Goal: Book appointment/travel/reservation

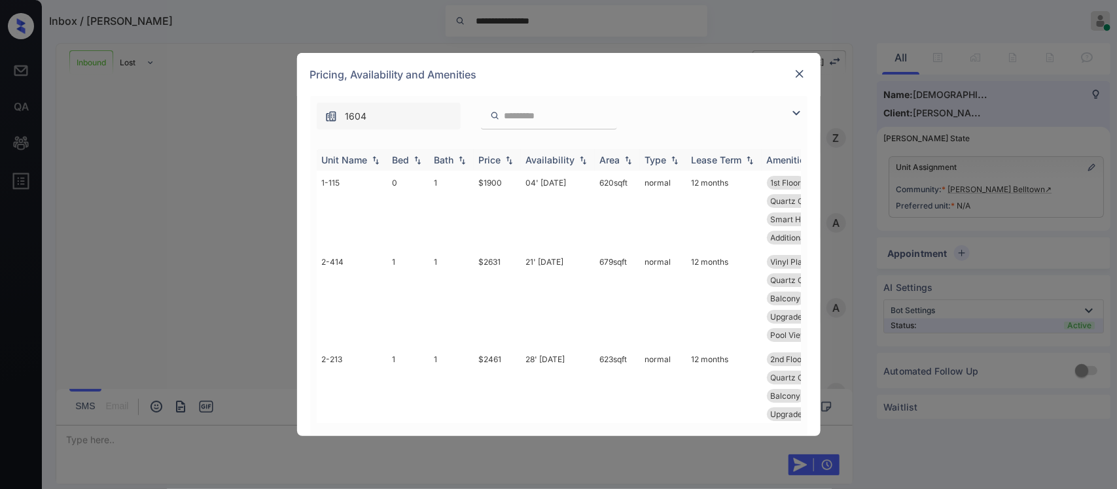
scroll to position [370, 0]
click at [501, 159] on div "Price" at bounding box center [490, 159] width 22 height 11
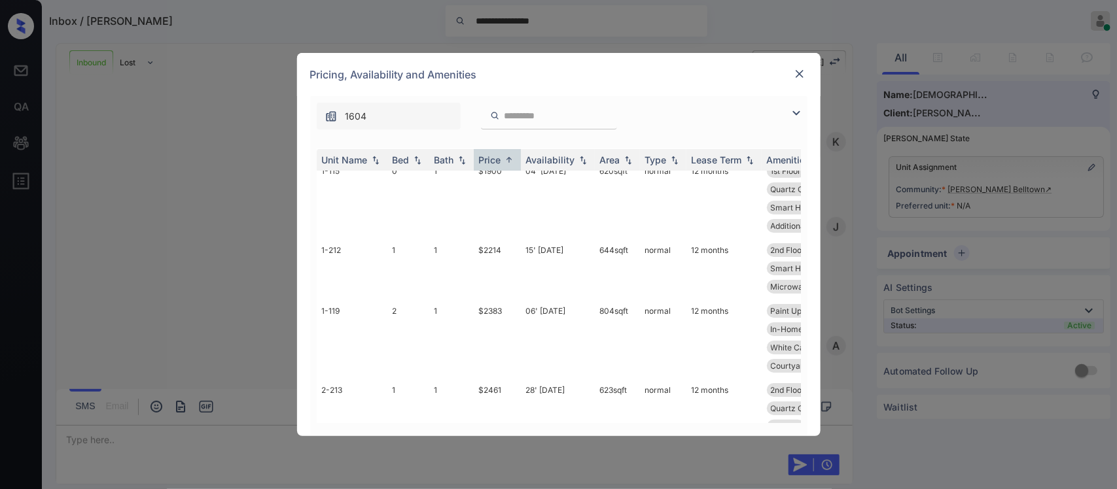
scroll to position [7, 0]
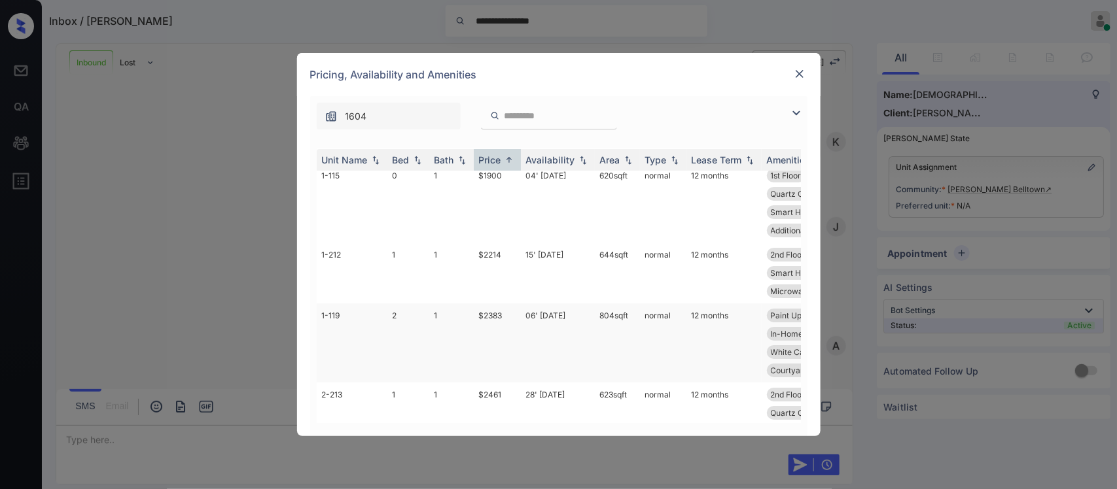
click at [601, 359] on td "804 sqft" at bounding box center [617, 343] width 45 height 79
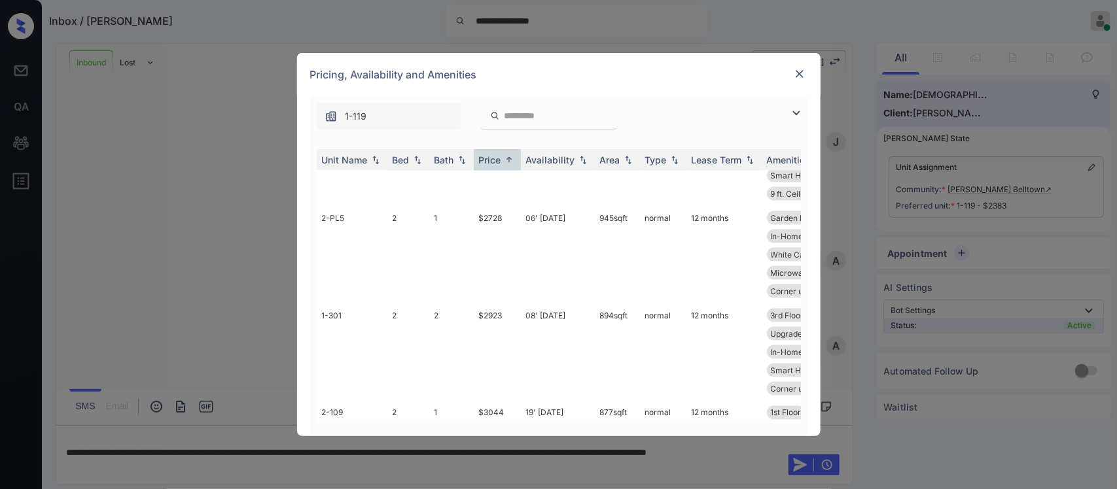
scroll to position [792, 0]
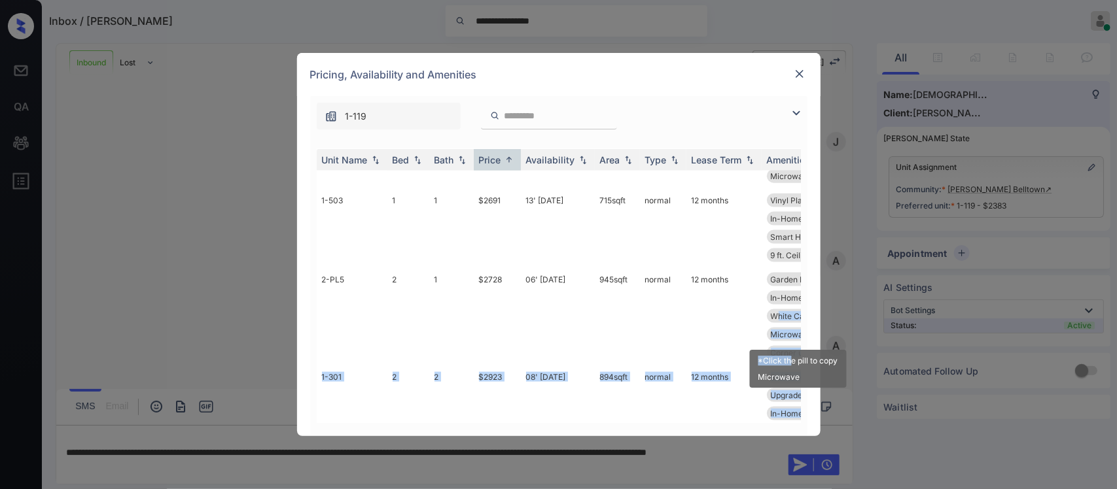
drag, startPoint x: 779, startPoint y: 336, endPoint x: 792, endPoint y: 337, distance: 13.8
click at [792, 337] on div "Unit Name Bed Bath Price Availability Area Type Lease Term Amenities 1-115 0 1 …" at bounding box center [559, 286] width 484 height 274
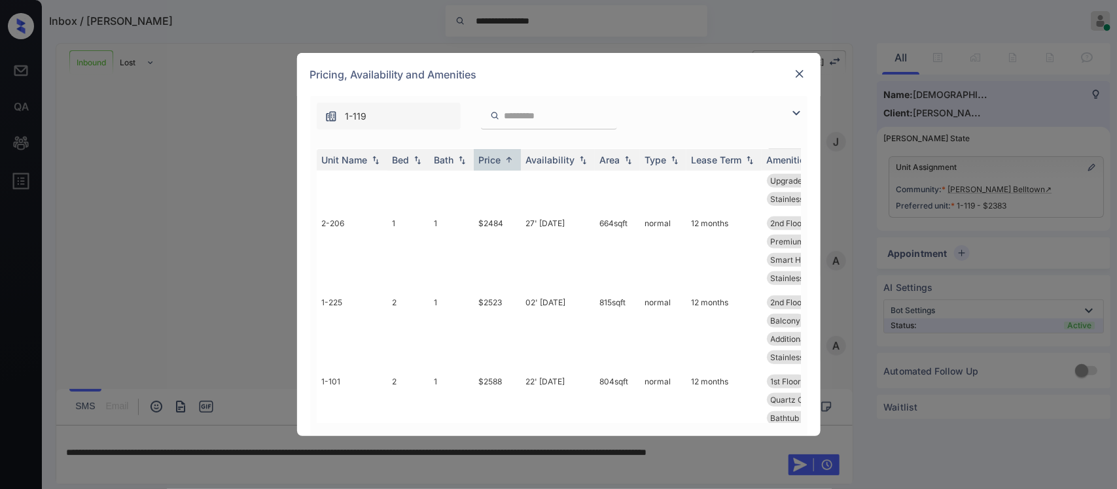
scroll to position [257, 0]
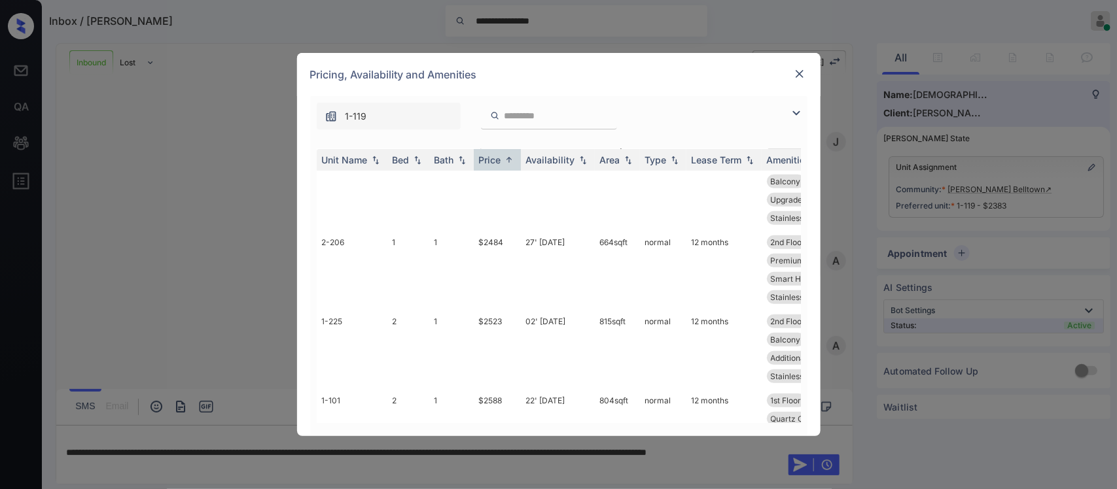
click at [800, 71] on img at bounding box center [799, 73] width 13 height 13
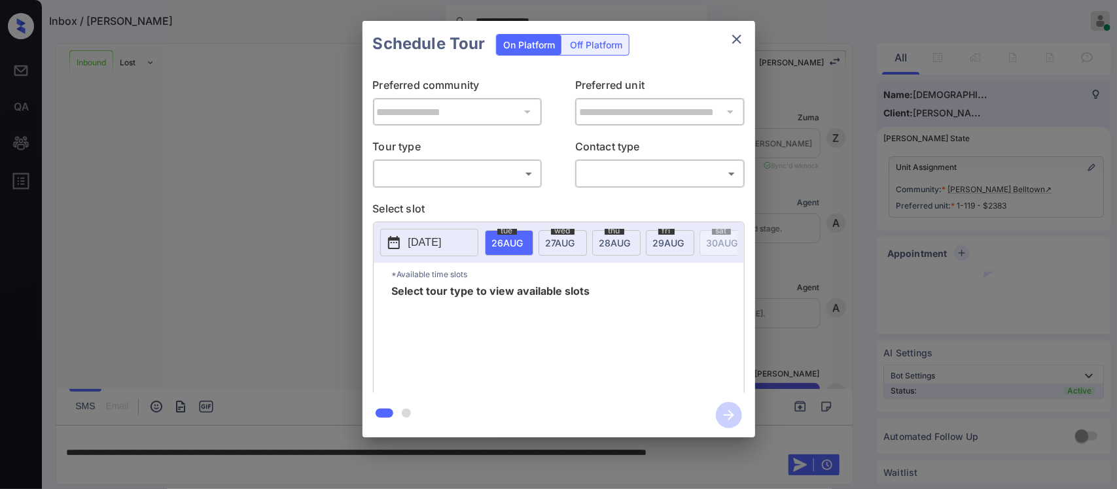
scroll to position [387, 0]
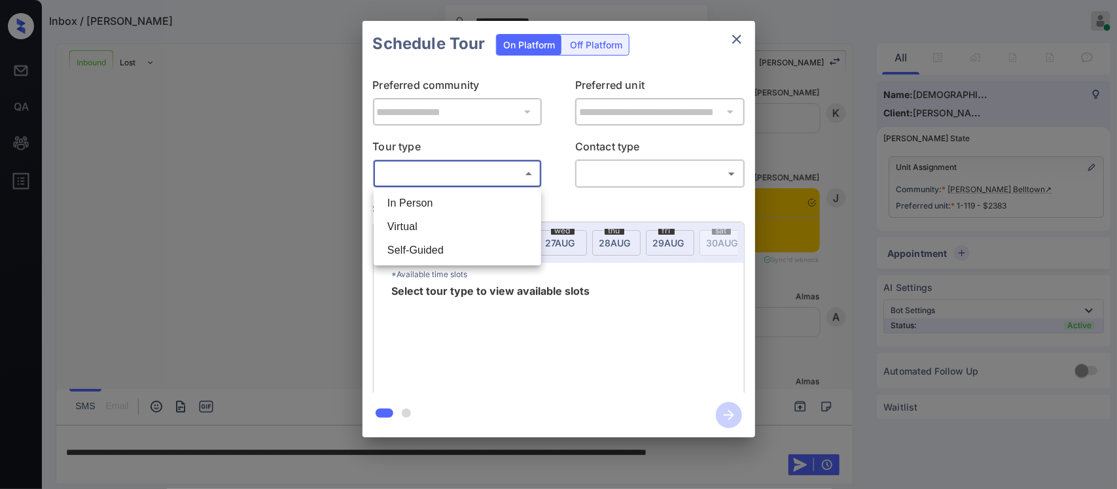
click at [496, 179] on body "**********" at bounding box center [558, 244] width 1117 height 489
click at [483, 223] on li "Virtual" at bounding box center [457, 227] width 161 height 24
type input "*******"
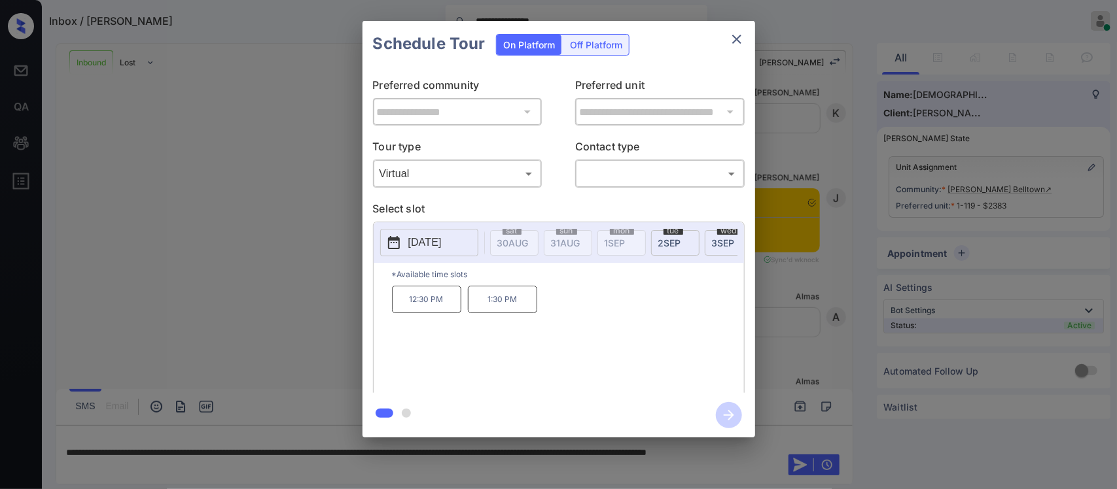
scroll to position [0, 0]
click at [431, 256] on button "2025-08-26" at bounding box center [429, 242] width 98 height 27
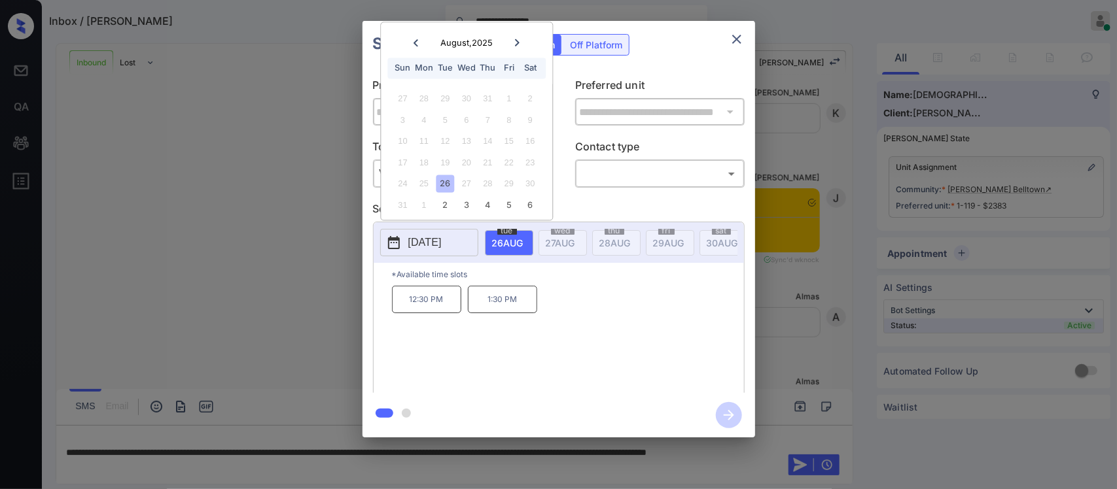
click at [517, 46] on icon at bounding box center [518, 43] width 8 height 8
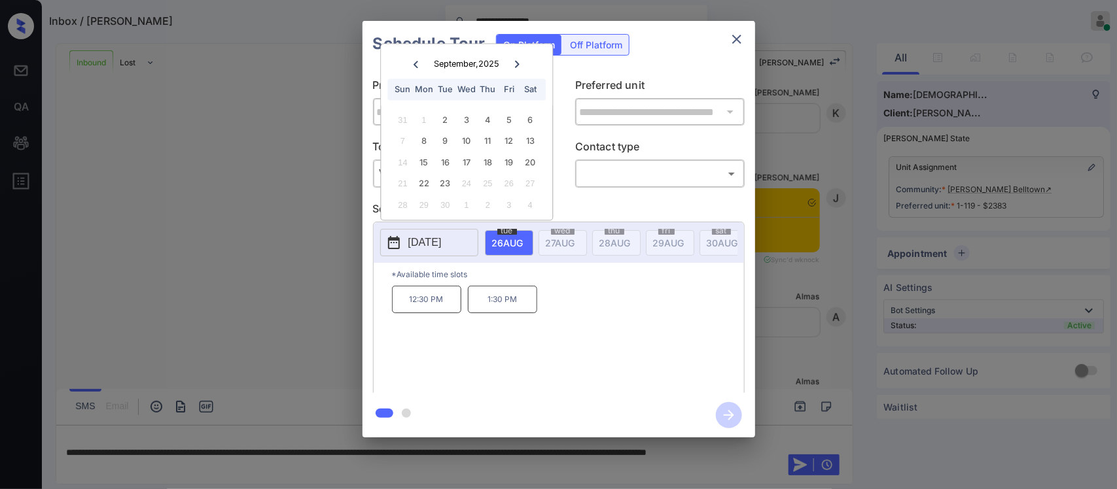
click at [414, 65] on icon at bounding box center [416, 64] width 8 height 8
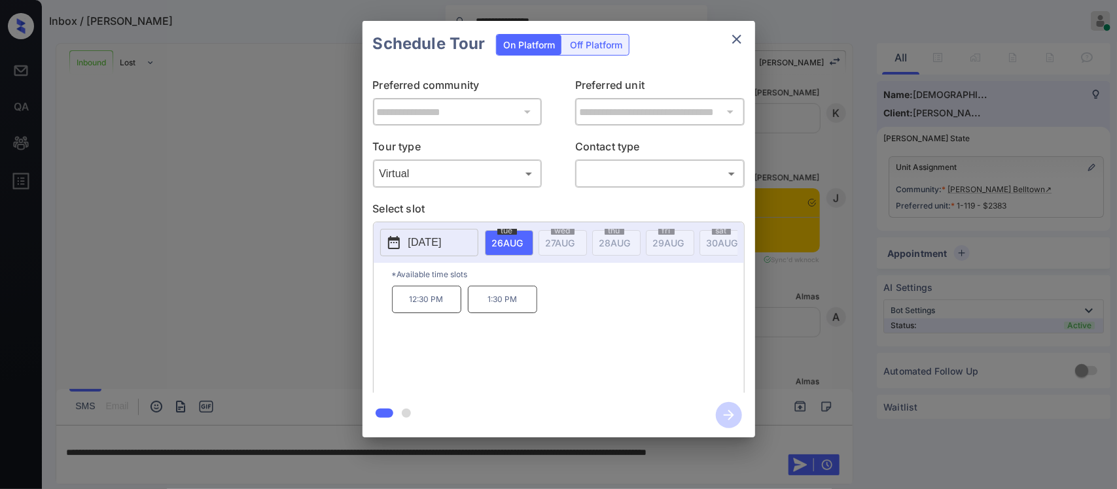
click at [501, 313] on p "1:30 PM" at bounding box center [502, 299] width 69 height 27
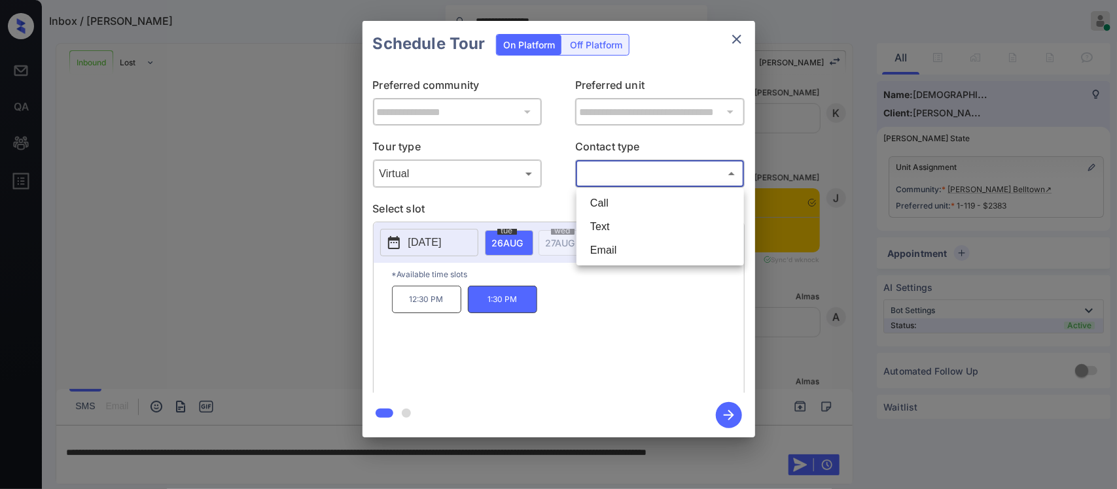
click at [635, 175] on body "**********" at bounding box center [558, 244] width 1117 height 489
click at [629, 201] on li "Call" at bounding box center [660, 204] width 161 height 24
type input "****"
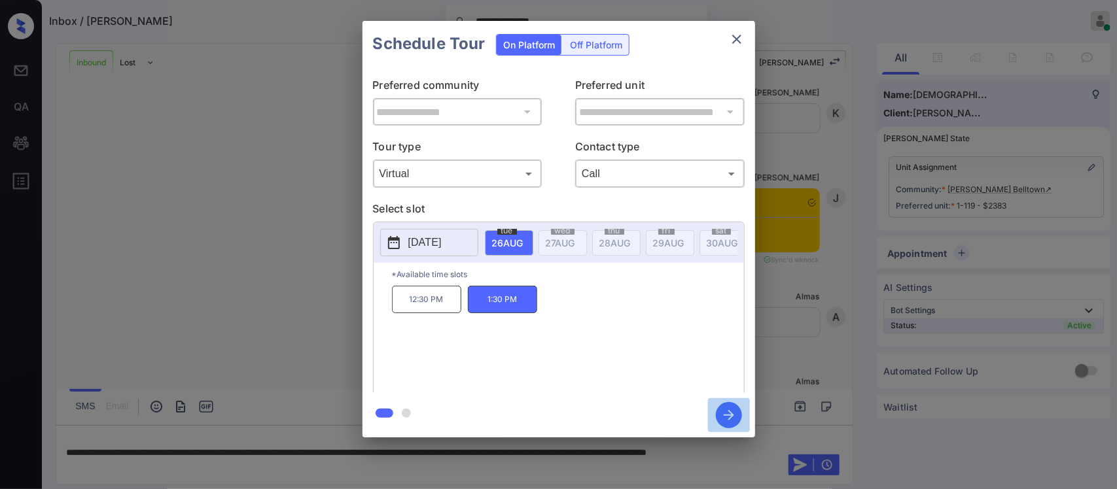
click at [711, 412] on button "button" at bounding box center [729, 415] width 42 height 34
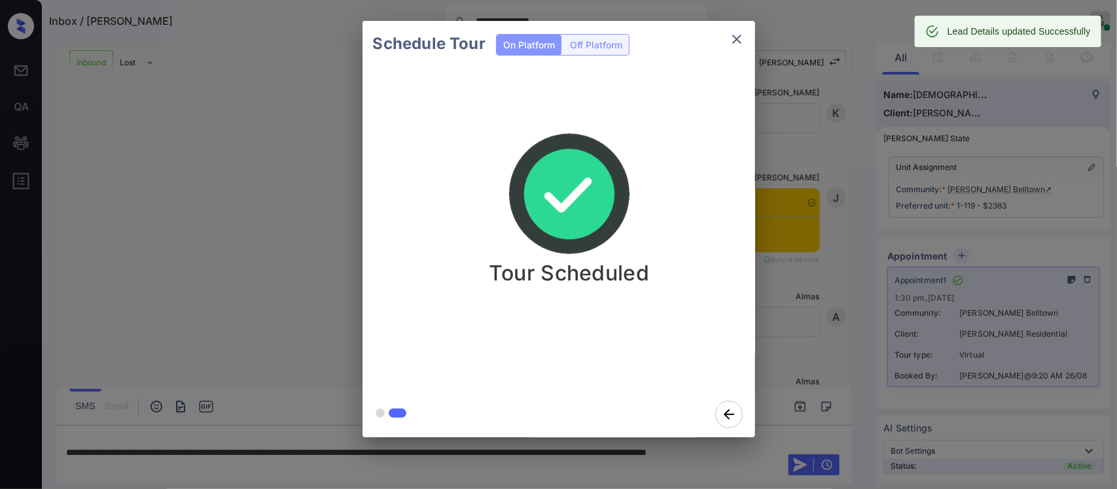
click at [826, 255] on div "Schedule Tour On Platform Off Platform Tour Scheduled" at bounding box center [558, 229] width 1117 height 459
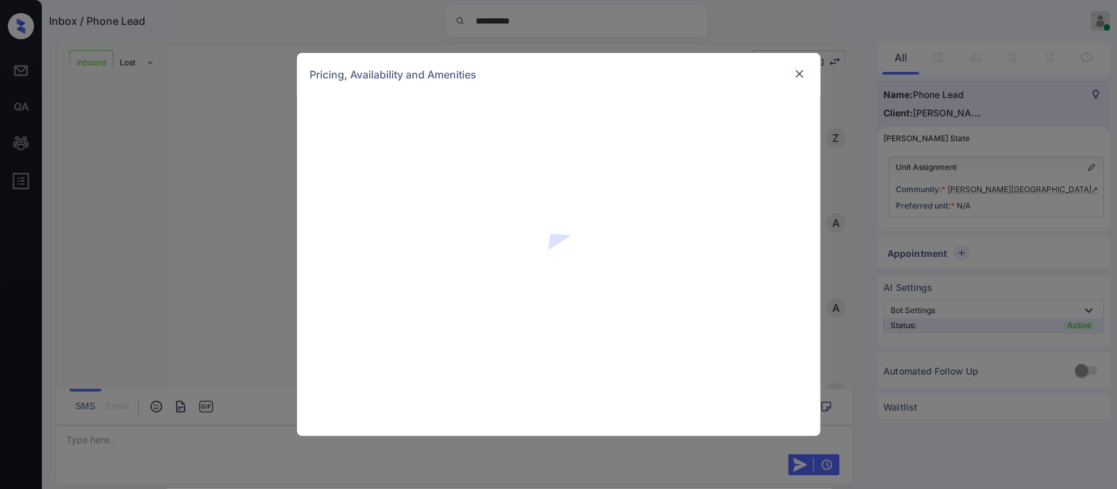
scroll to position [410, 0]
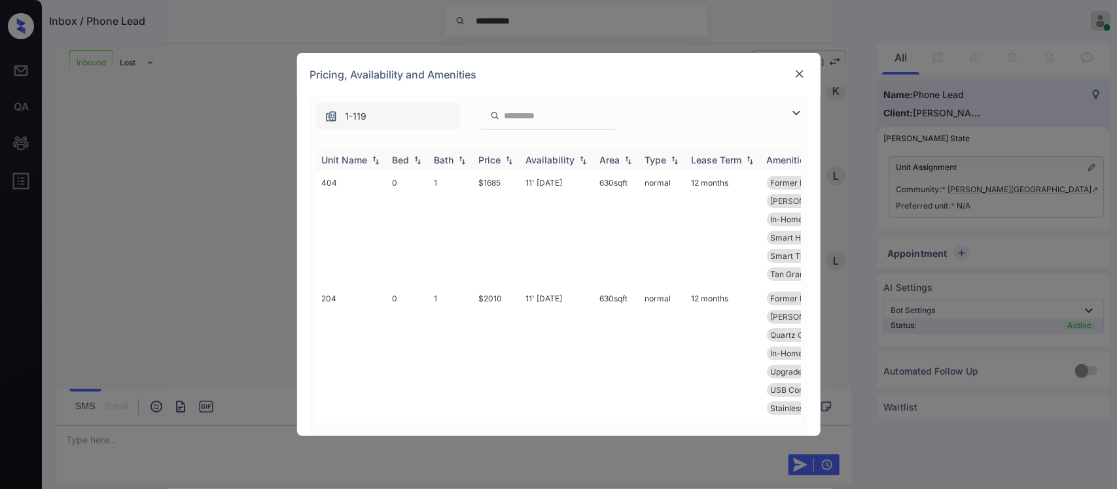
click at [501, 162] on div "Price" at bounding box center [490, 159] width 22 height 11
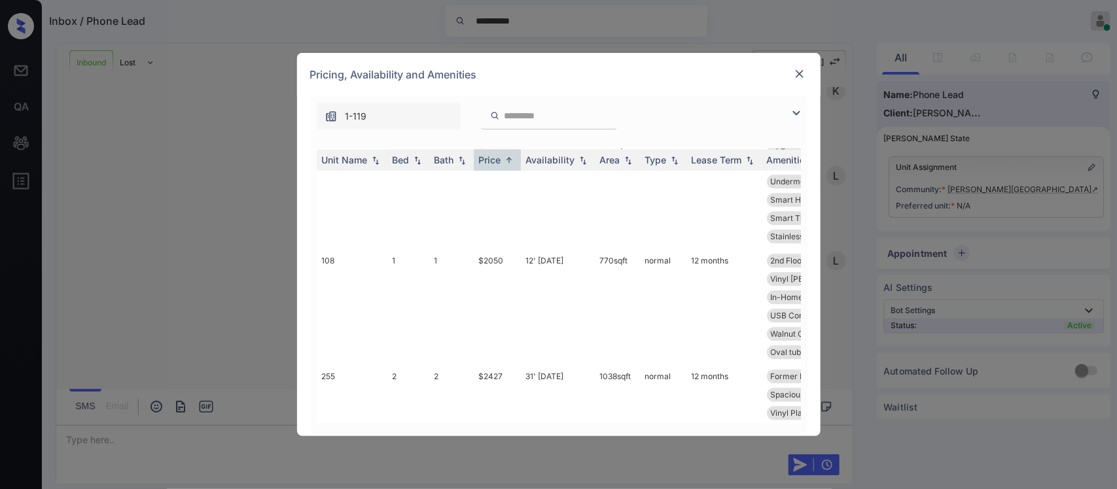
scroll to position [1381, 0]
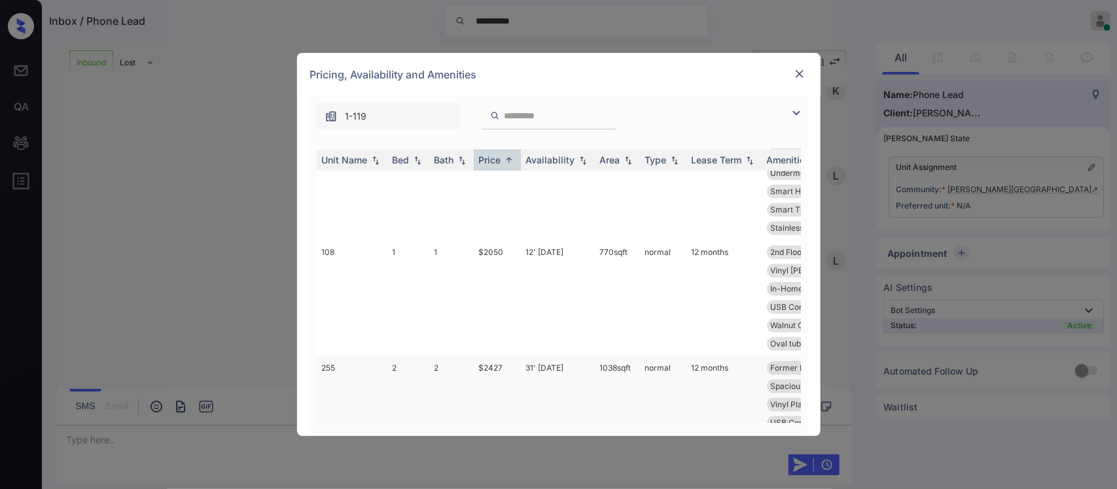
click at [632, 356] on td "1038 sqft" at bounding box center [617, 414] width 45 height 116
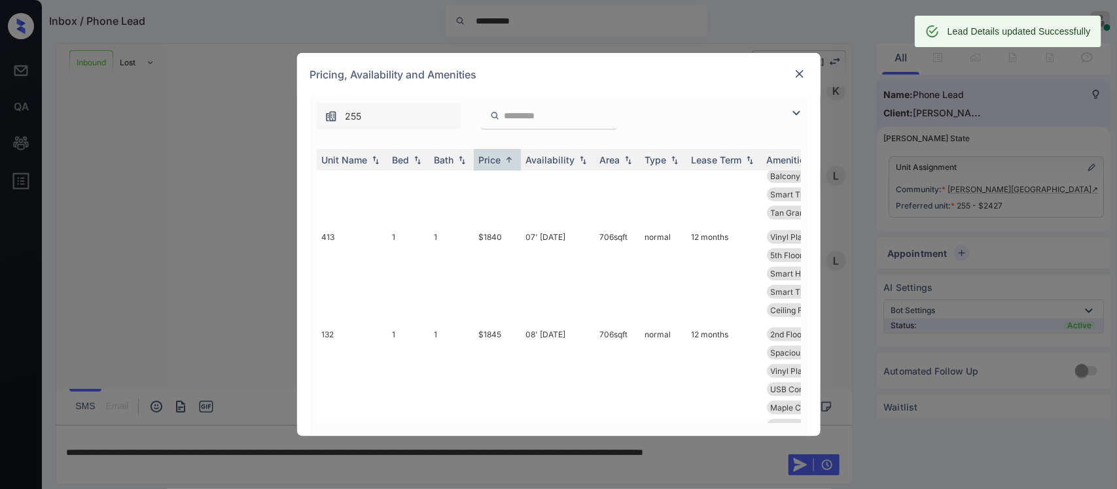
scroll to position [0, 0]
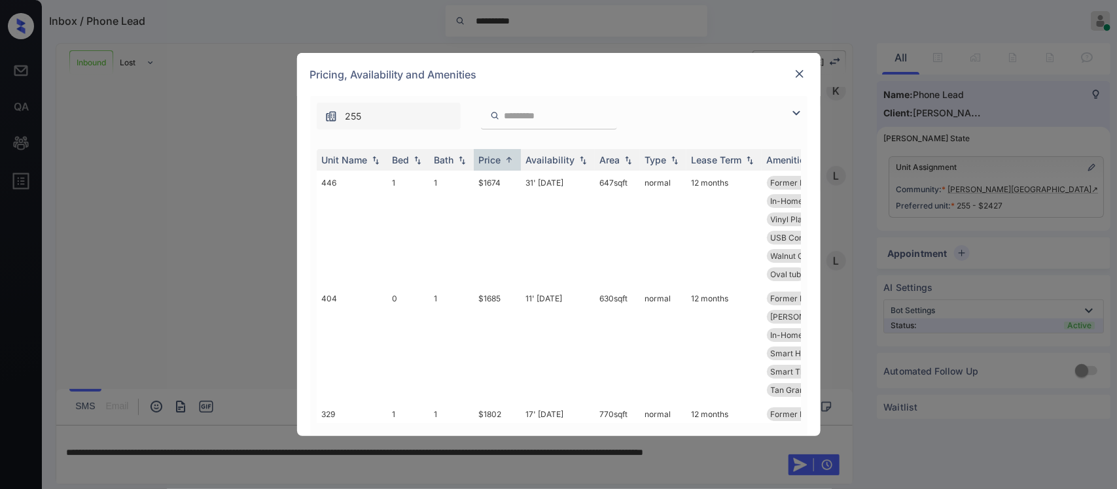
click at [798, 73] on img at bounding box center [799, 73] width 13 height 13
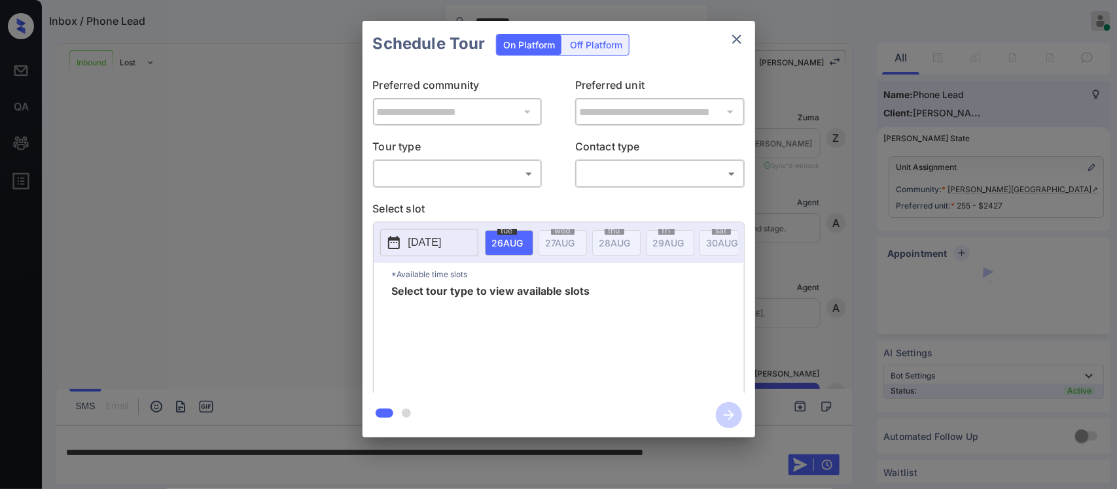
scroll to position [410, 0]
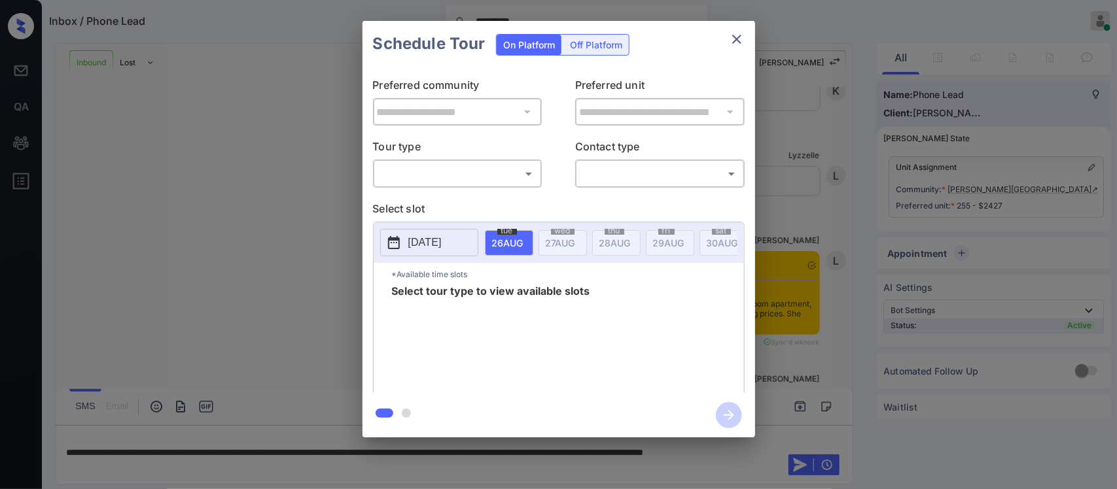
click at [508, 188] on div "​ ​" at bounding box center [457, 174] width 169 height 28
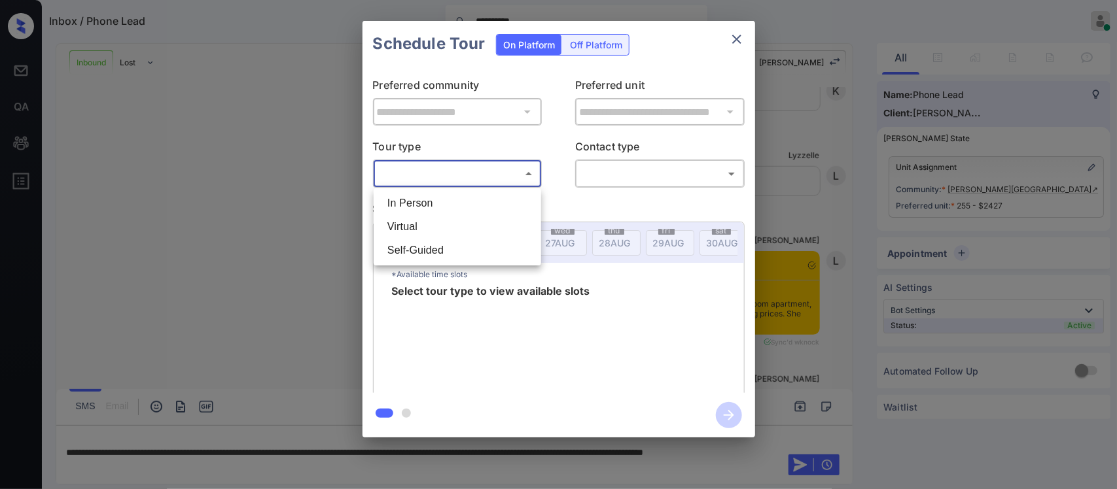
drag, startPoint x: 504, startPoint y: 184, endPoint x: 483, endPoint y: 205, distance: 30.1
click at [483, 205] on body "**********" at bounding box center [558, 244] width 1117 height 489
click at [483, 205] on li "In Person" at bounding box center [457, 204] width 161 height 24
type input "********"
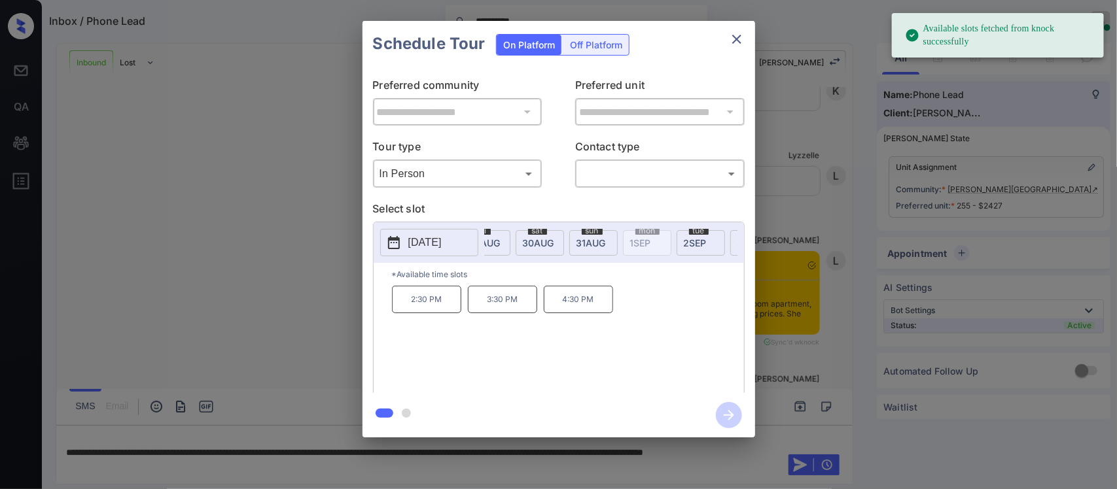
scroll to position [0, 209]
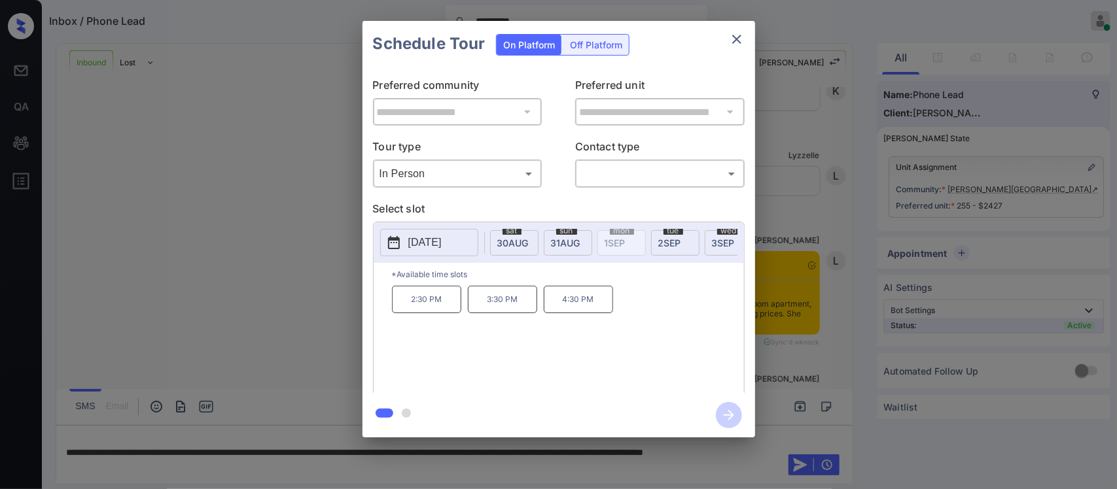
click at [423, 236] on p "2025-08-26" at bounding box center [424, 243] width 33 height 16
click at [733, 40] on icon "close" at bounding box center [737, 39] width 16 height 16
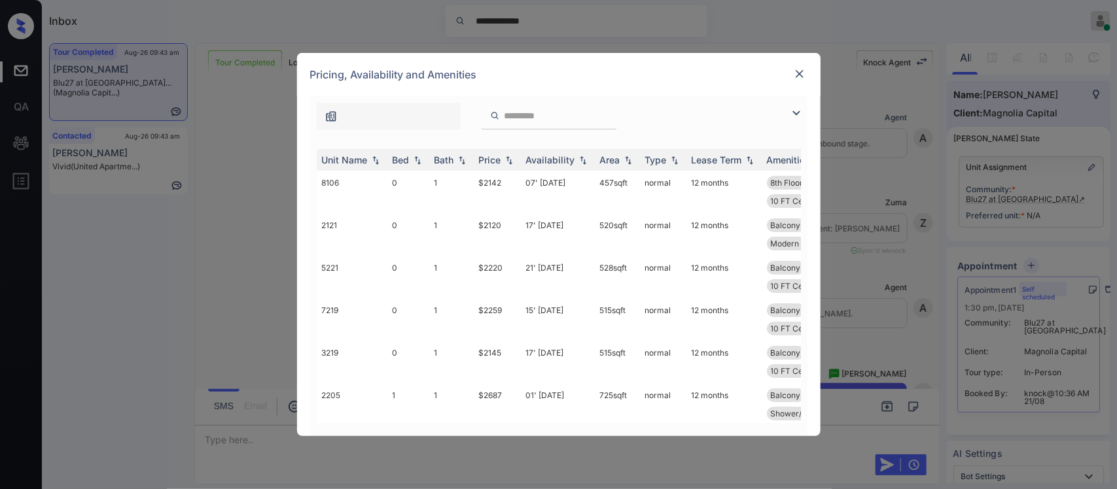
scroll to position [4168, 0]
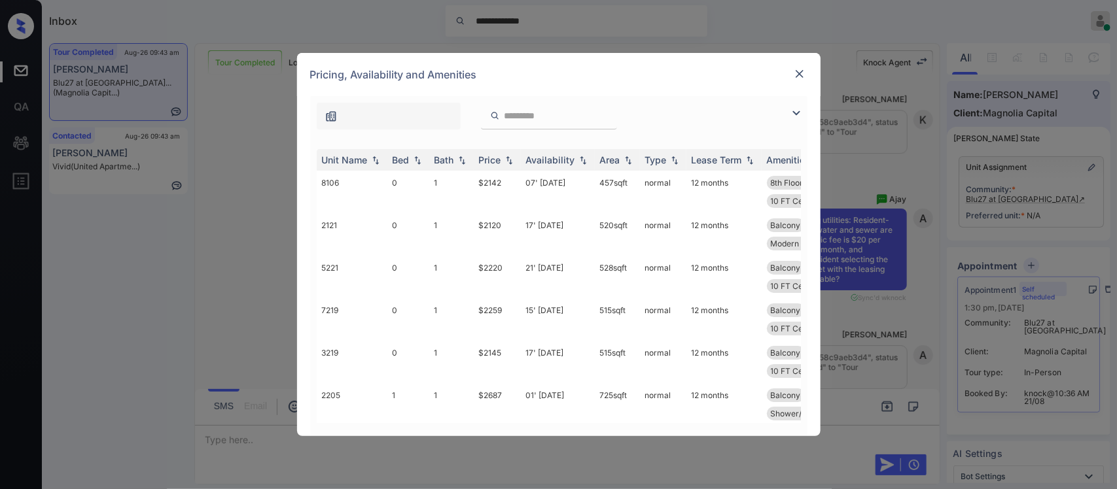
click at [548, 116] on input "search" at bounding box center [556, 116] width 107 height 11
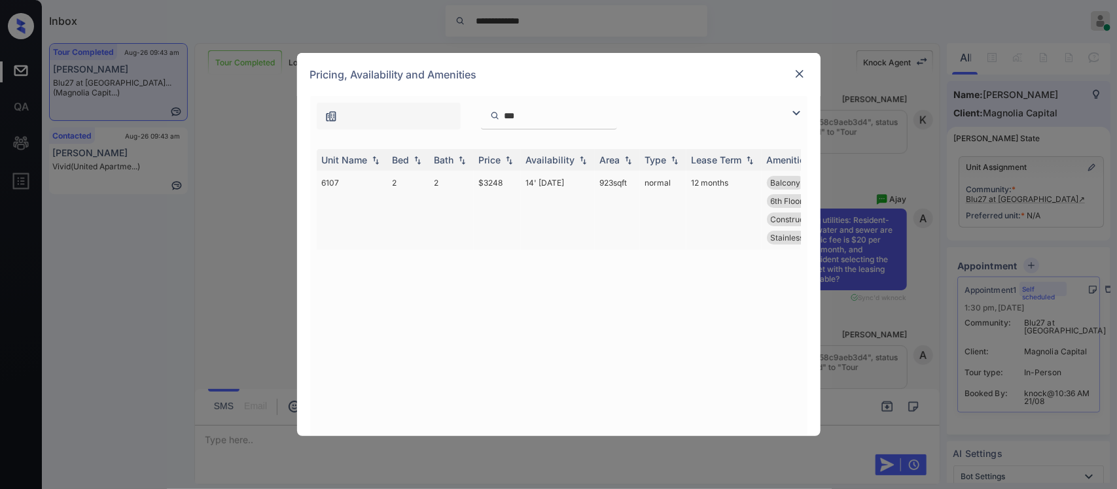
type input "***"
click at [544, 200] on td "14' Aug 25" at bounding box center [558, 210] width 74 height 79
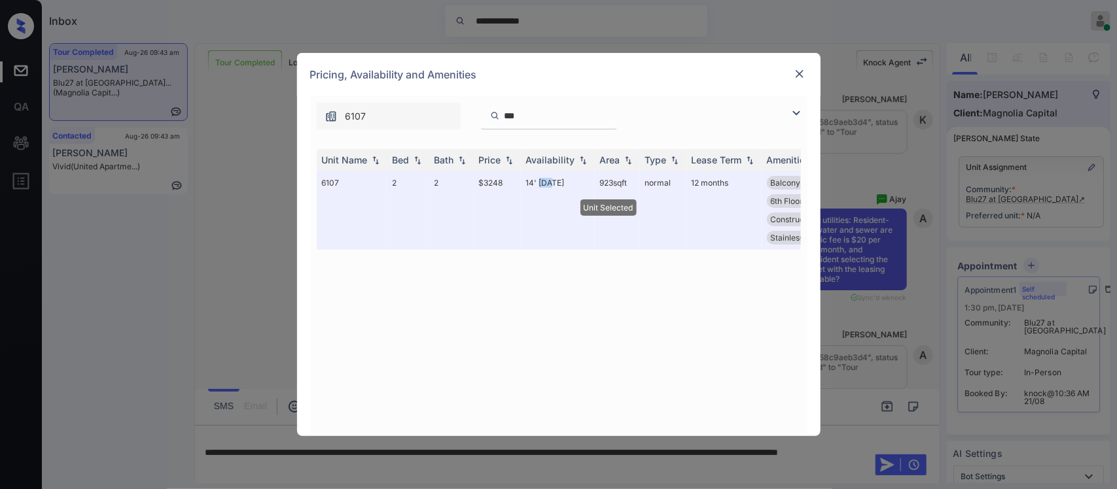
click at [797, 73] on img at bounding box center [799, 73] width 13 height 13
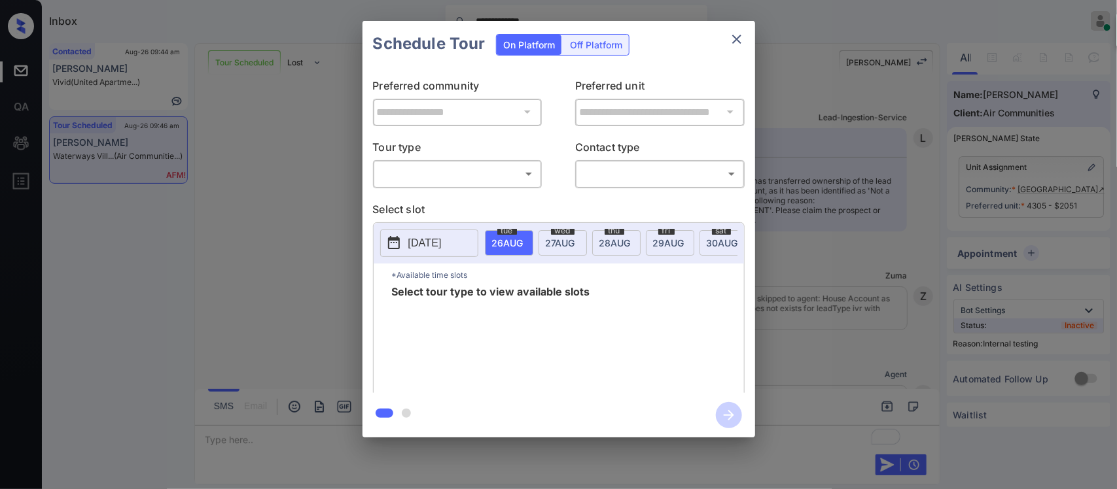
scroll to position [11137, 0]
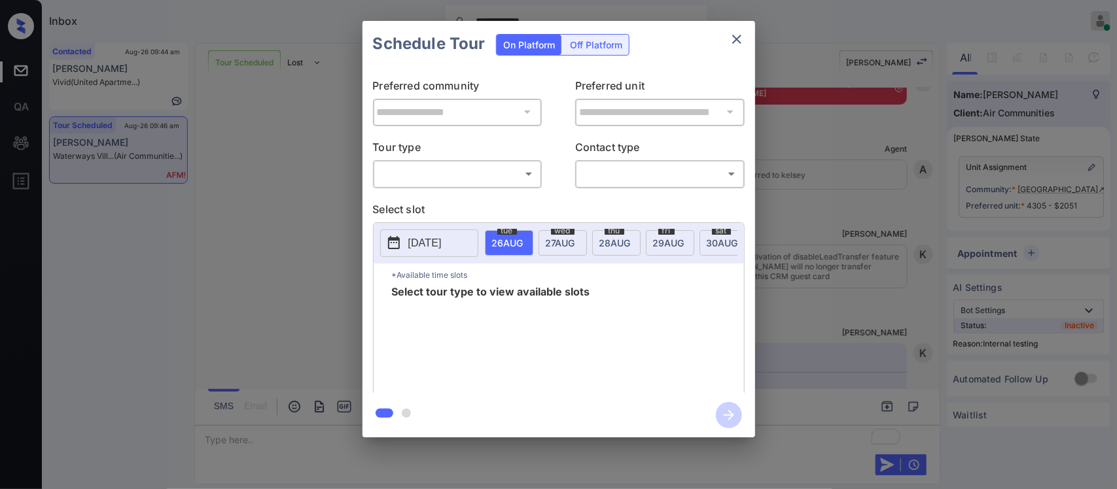
click at [472, 181] on body "**********" at bounding box center [558, 244] width 1117 height 489
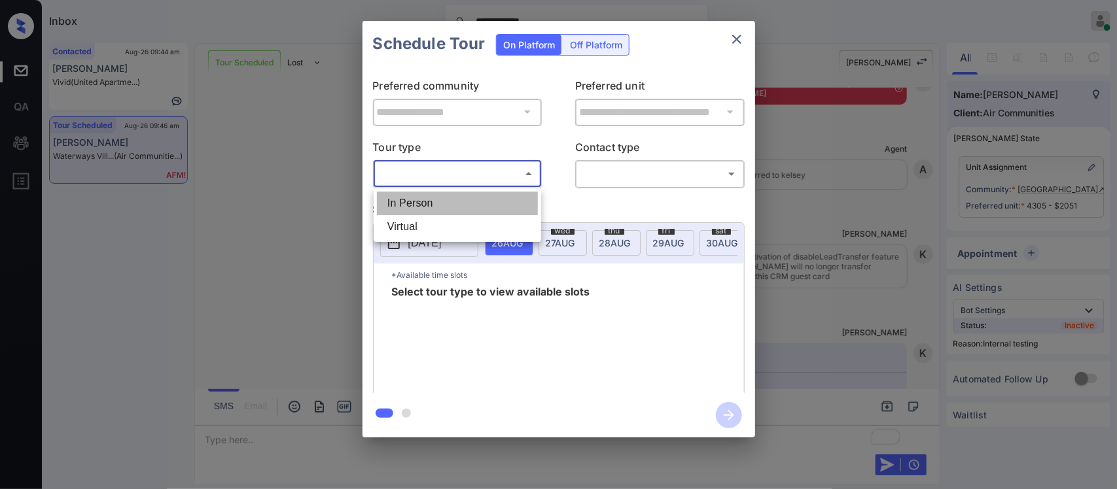
click at [466, 203] on li "In Person" at bounding box center [457, 204] width 161 height 24
type input "********"
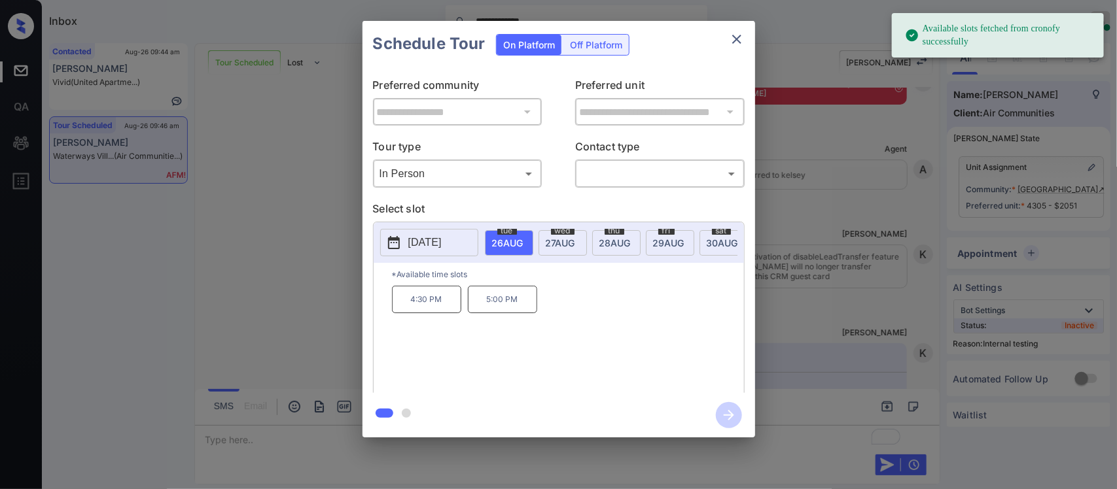
click at [567, 251] on div "wed 27 AUG" at bounding box center [562, 243] width 48 height 26
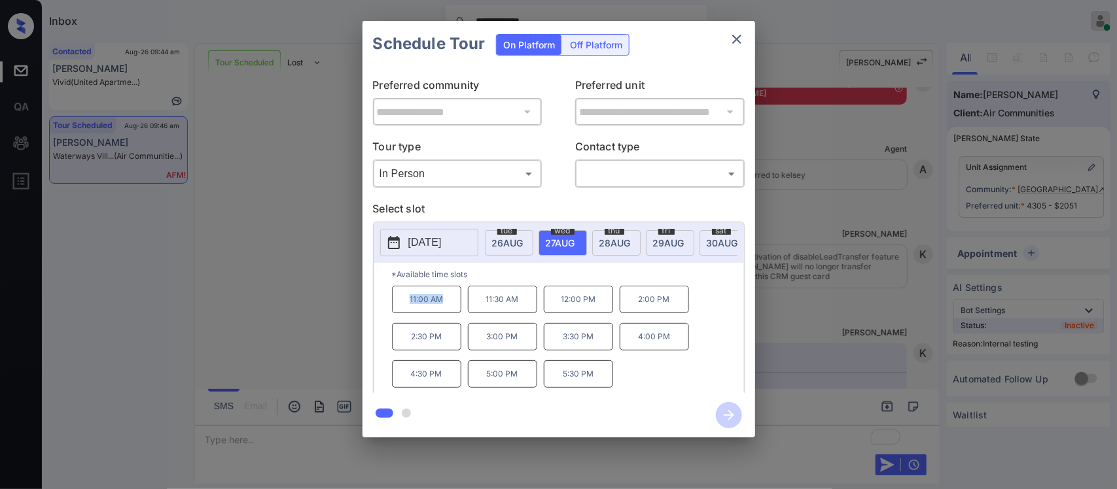
drag, startPoint x: 407, startPoint y: 315, endPoint x: 452, endPoint y: 315, distance: 45.1
click at [452, 313] on p "11:00 AM" at bounding box center [426, 299] width 69 height 27
copy p "11:00 AM"
click at [924, 372] on div "**********" at bounding box center [558, 229] width 1117 height 459
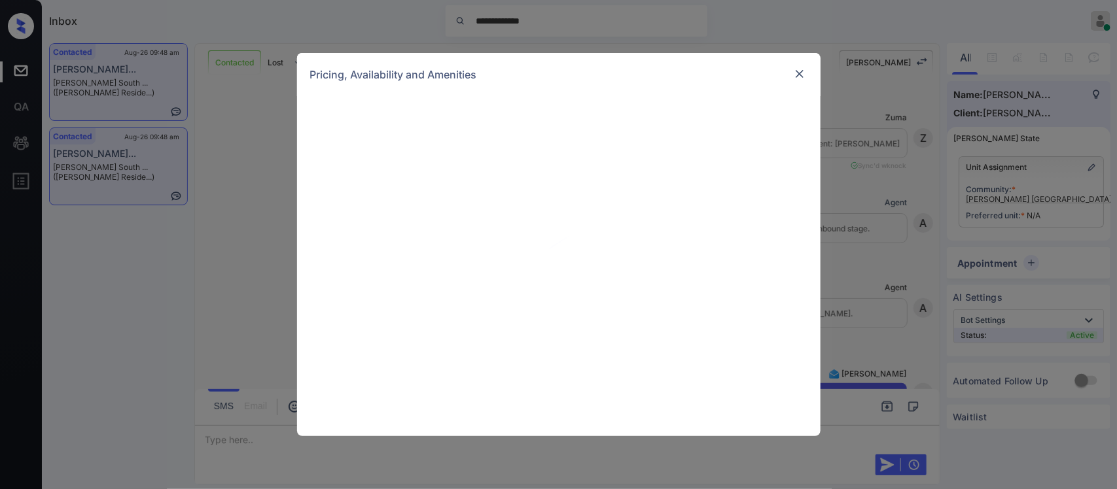
scroll to position [1725, 0]
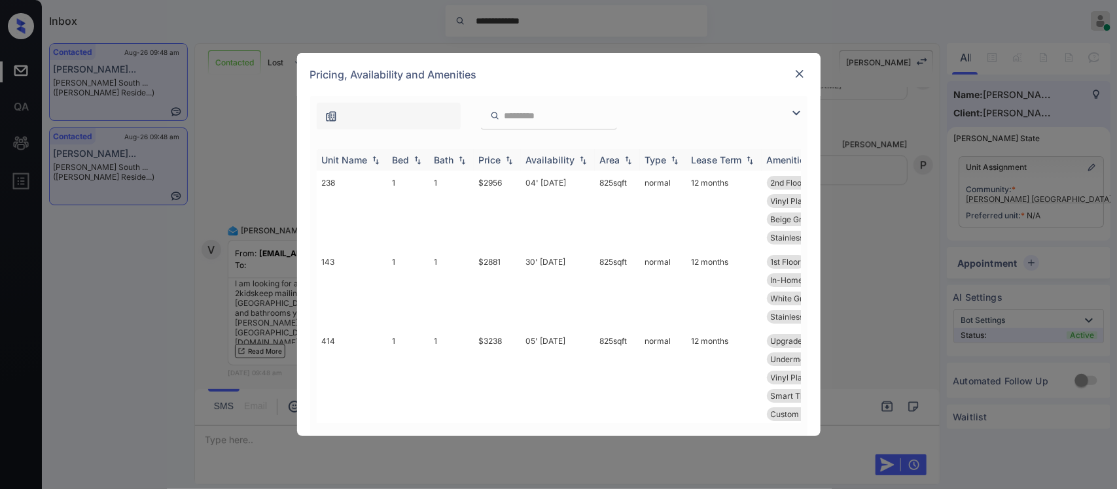
click at [508, 157] on img at bounding box center [508, 160] width 13 height 9
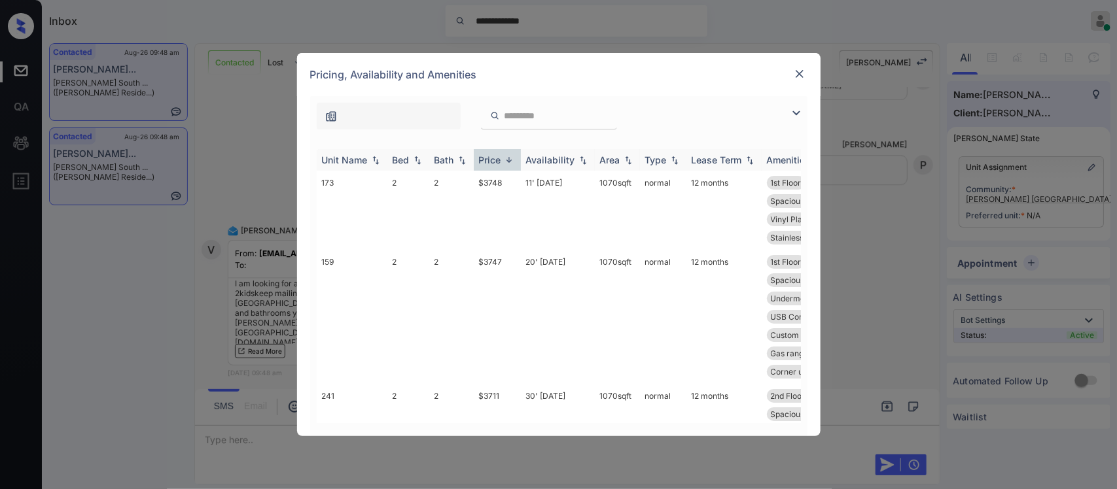
click at [508, 157] on img at bounding box center [508, 160] width 13 height 10
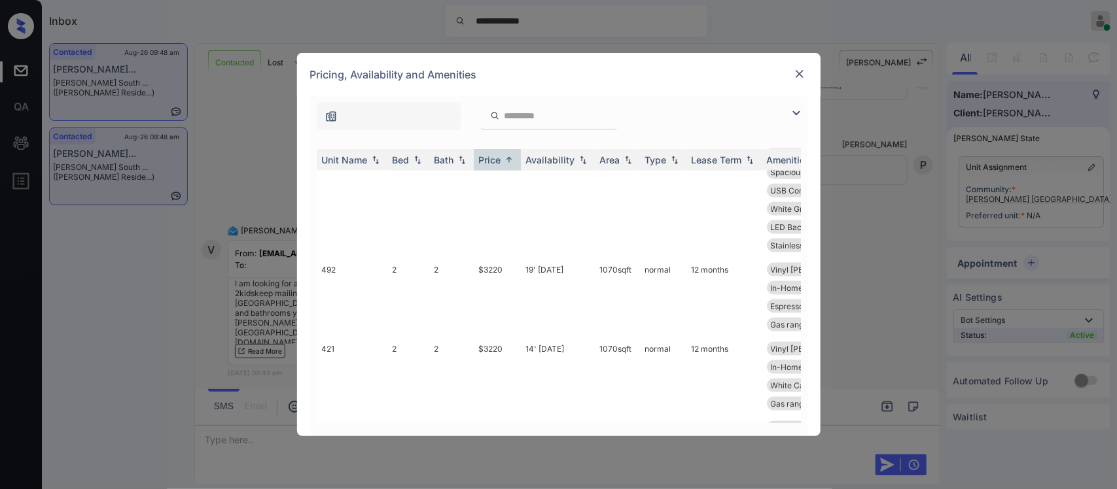
scroll to position [779, 0]
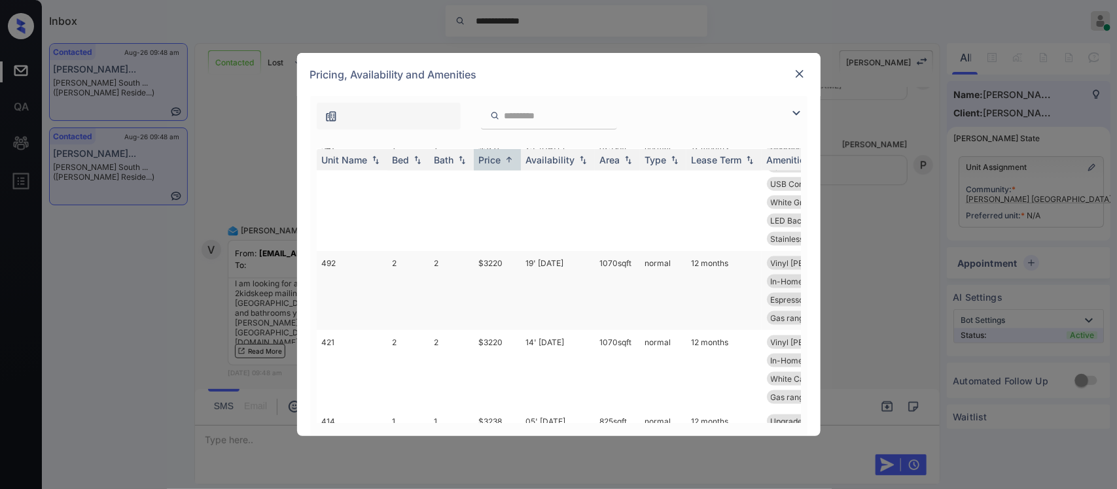
click at [728, 294] on td "12 months" at bounding box center [723, 290] width 75 height 79
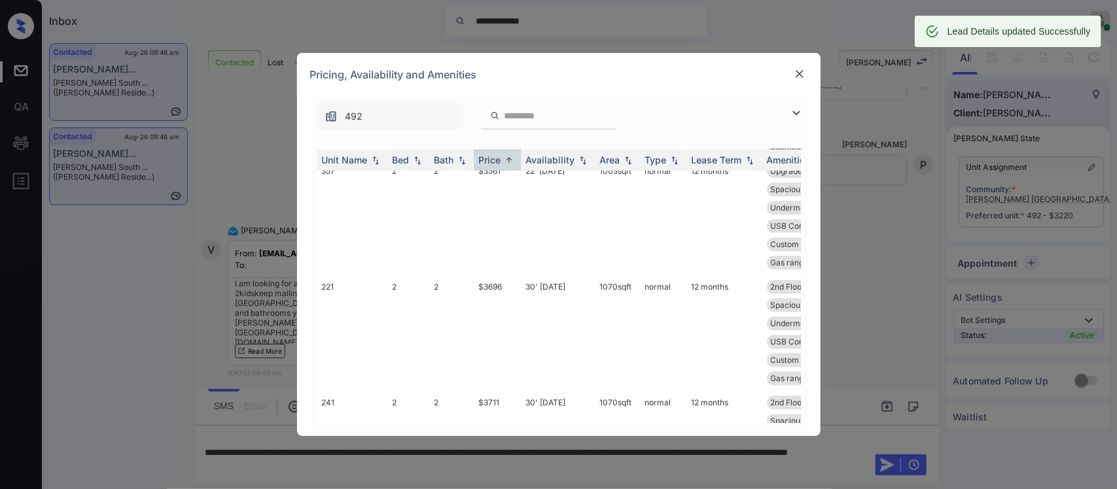
scroll to position [1689, 0]
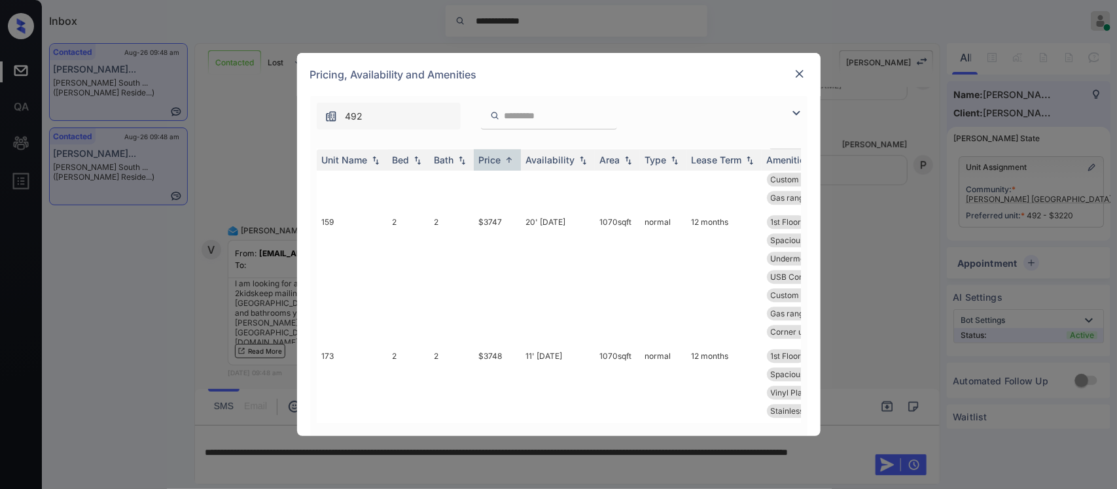
click at [868, 331] on div "**********" at bounding box center [558, 244] width 1117 height 489
click at [794, 73] on img at bounding box center [799, 73] width 13 height 13
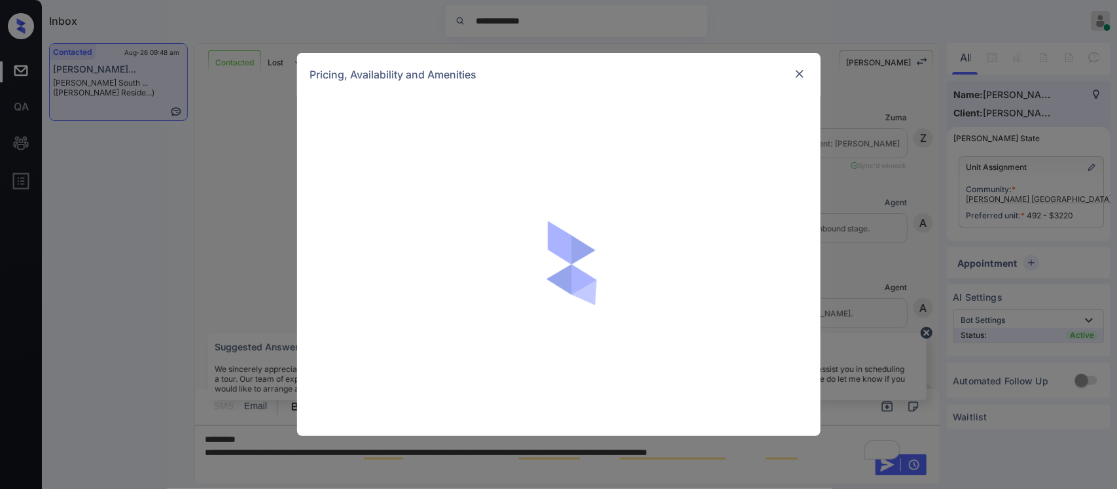
scroll to position [983, 0]
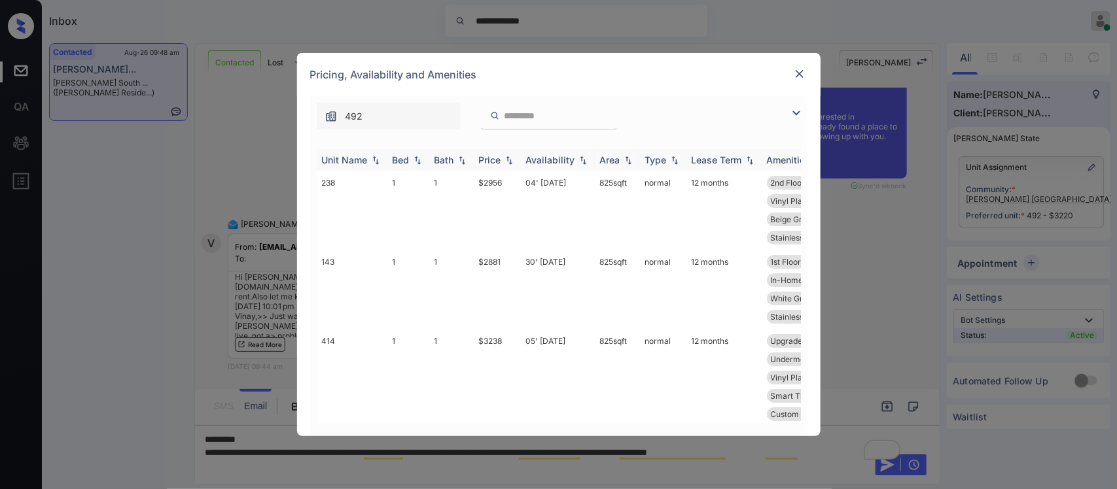
click at [499, 168] on th "Price" at bounding box center [497, 160] width 47 height 22
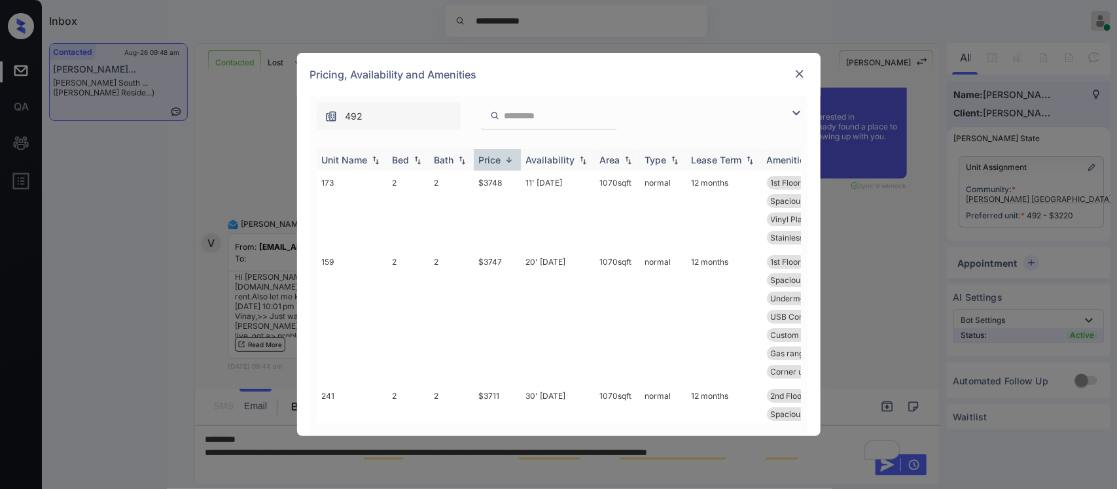
click at [499, 168] on th "Price" at bounding box center [497, 160] width 47 height 22
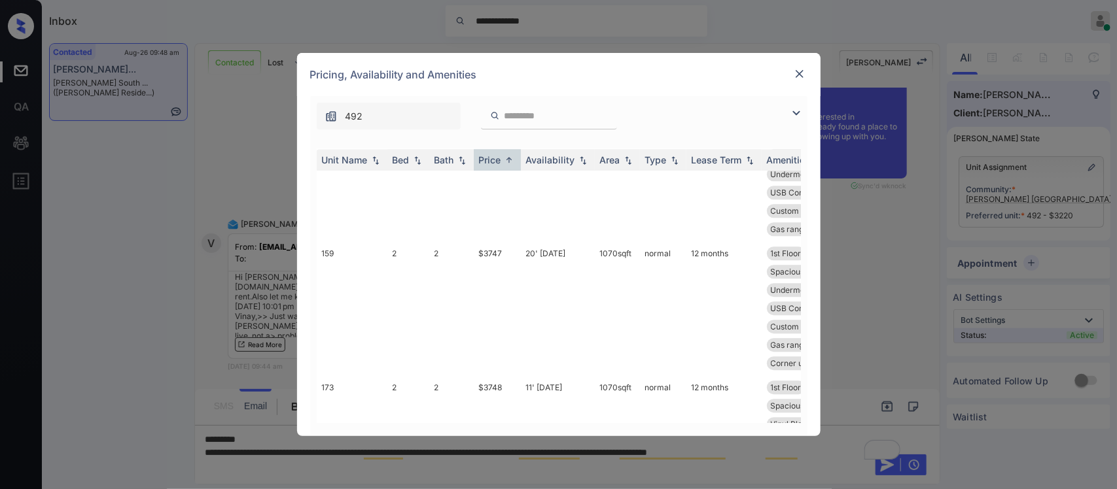
scroll to position [1676, 0]
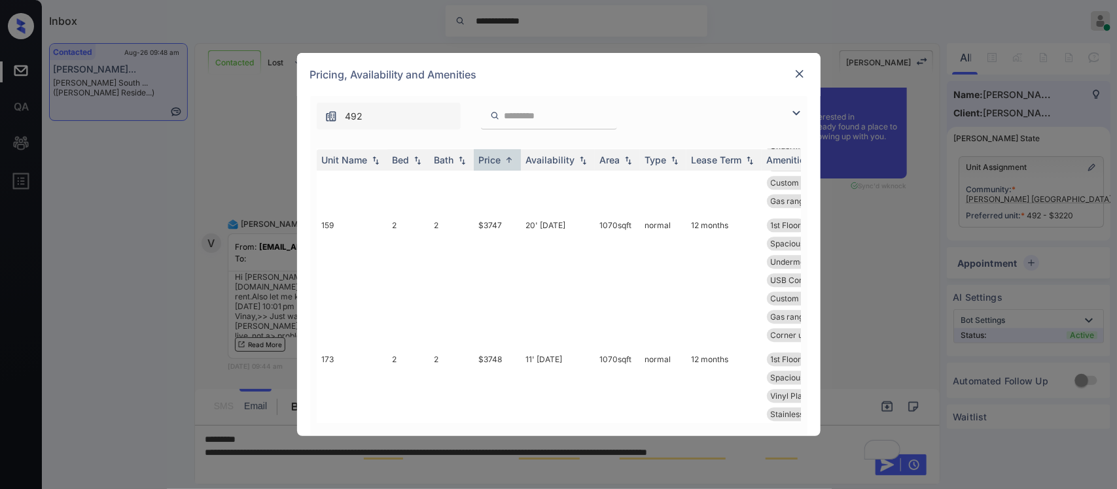
click at [796, 71] on img at bounding box center [799, 73] width 13 height 13
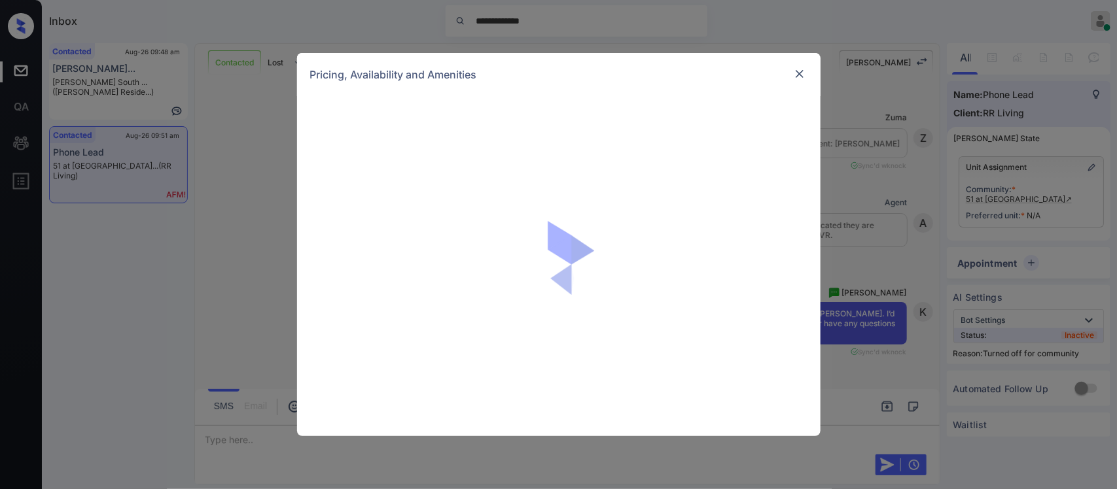
scroll to position [332, 0]
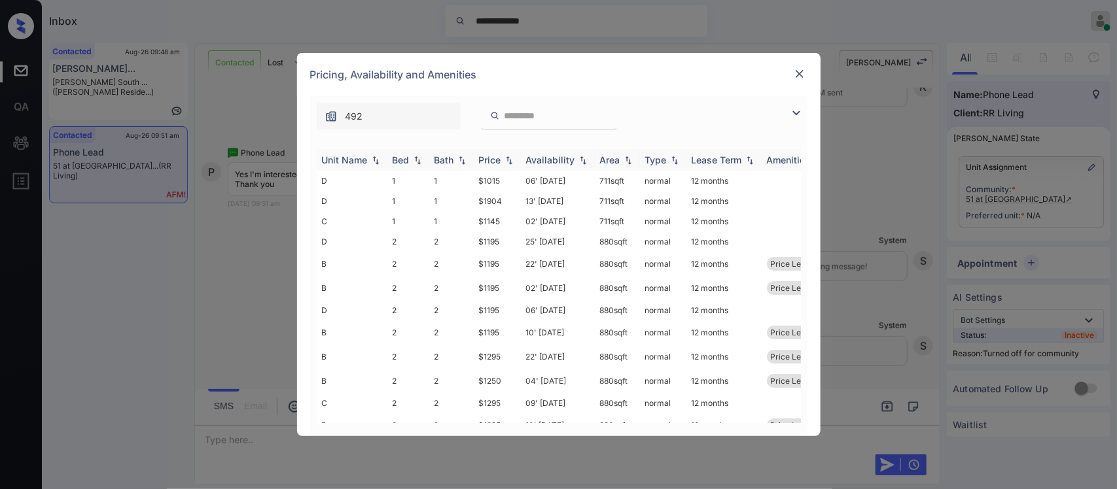
click at [499, 158] on div "Price" at bounding box center [490, 159] width 22 height 11
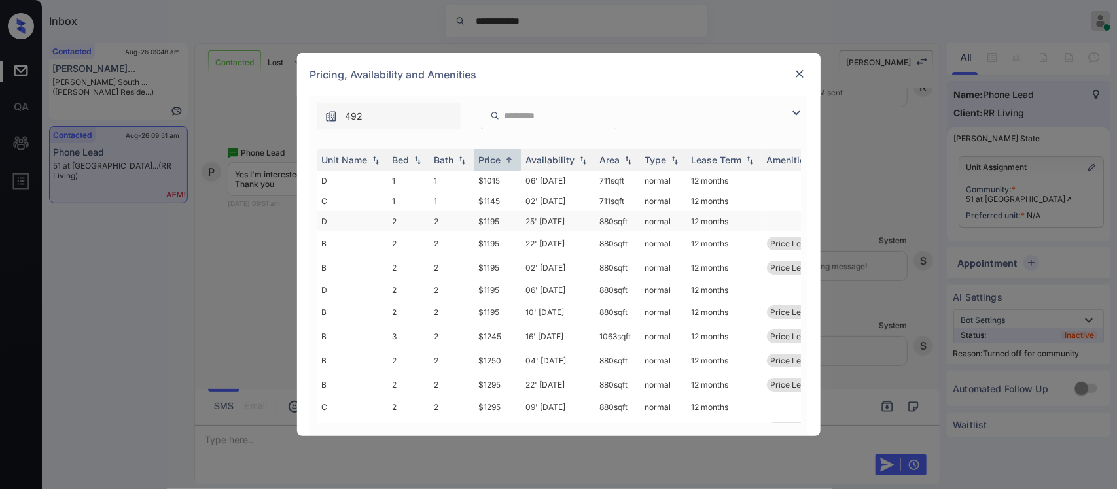
click at [501, 216] on td "$1195" at bounding box center [497, 221] width 47 height 20
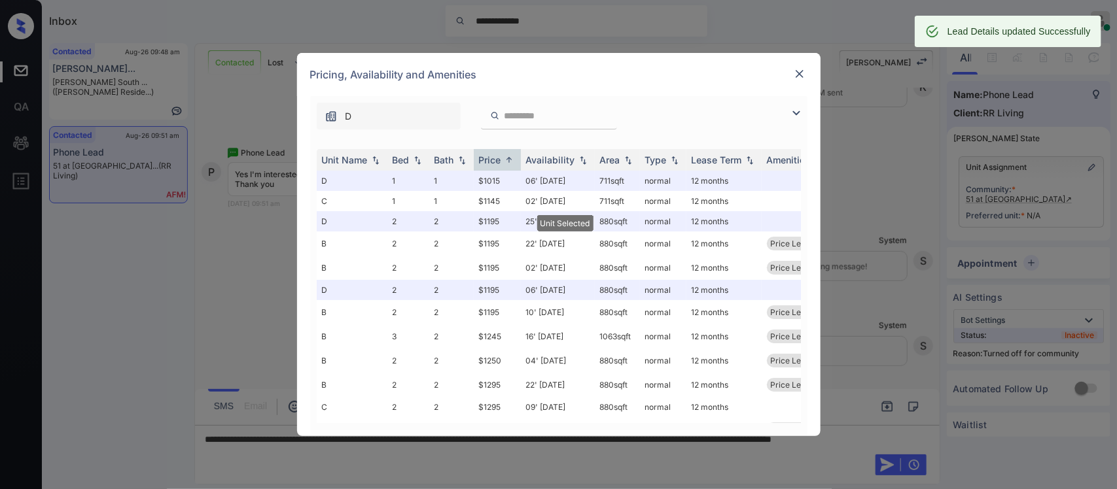
click at [800, 74] on img at bounding box center [799, 73] width 13 height 13
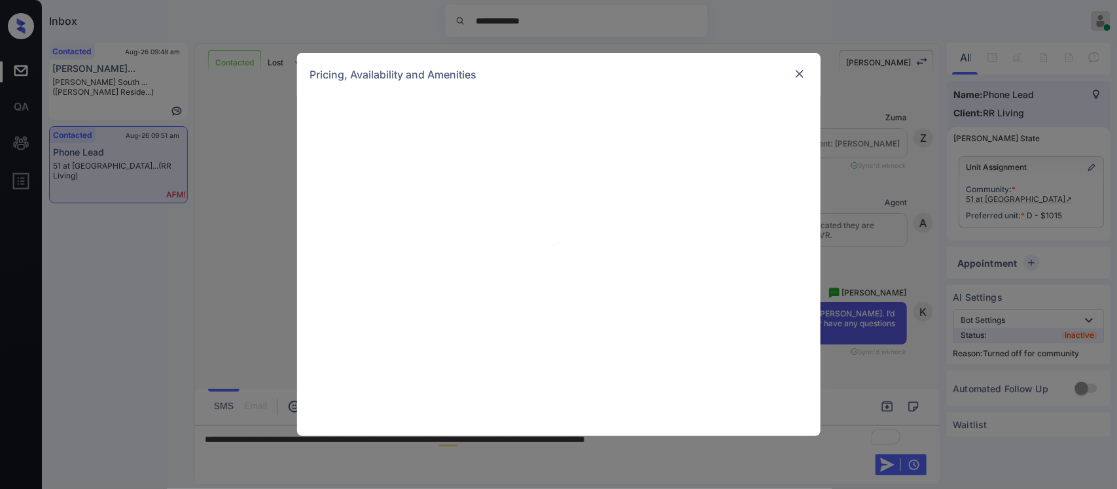
scroll to position [419, 0]
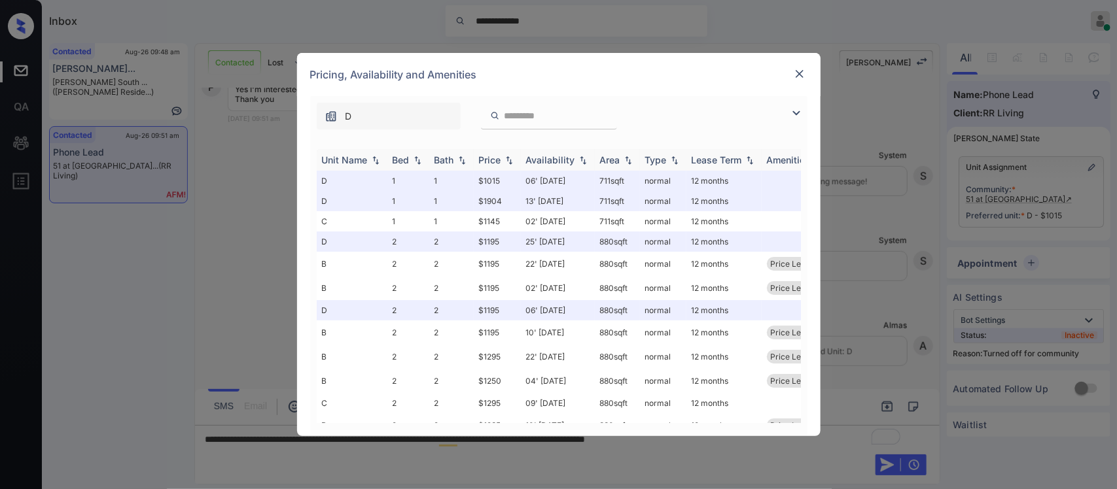
click at [501, 162] on div "Price" at bounding box center [490, 159] width 22 height 11
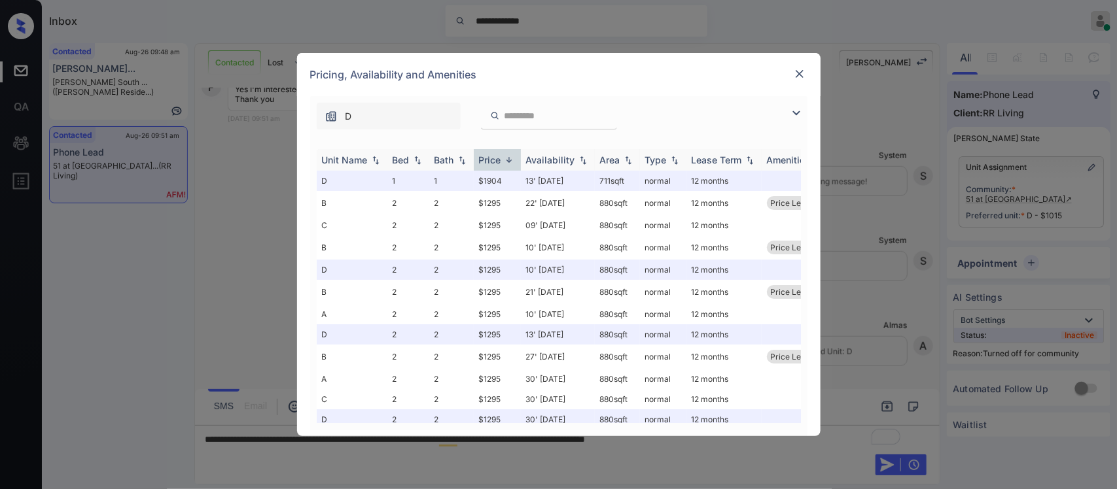
click at [501, 162] on div "Price" at bounding box center [490, 159] width 22 height 11
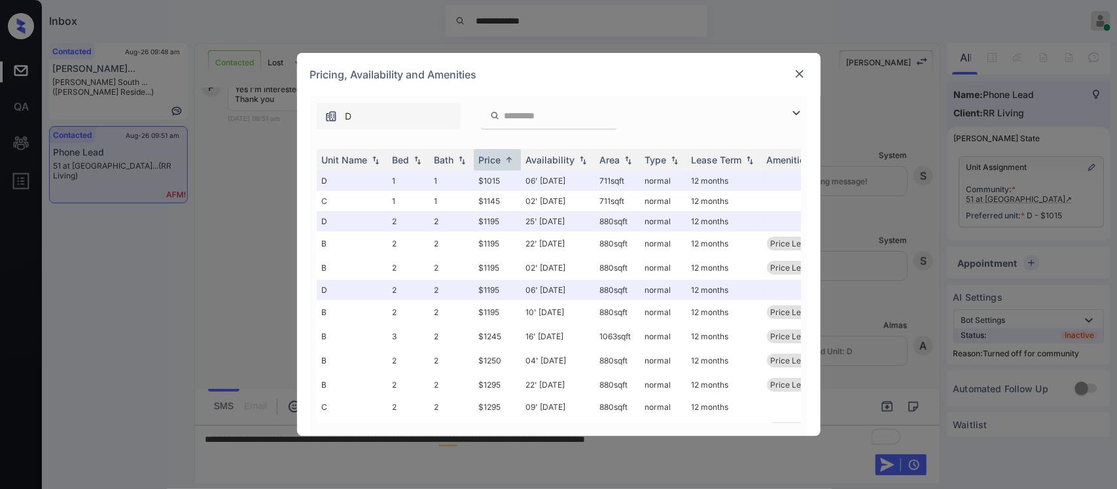
click at [796, 77] on img at bounding box center [799, 73] width 13 height 13
